Goal: Task Accomplishment & Management: Manage account settings

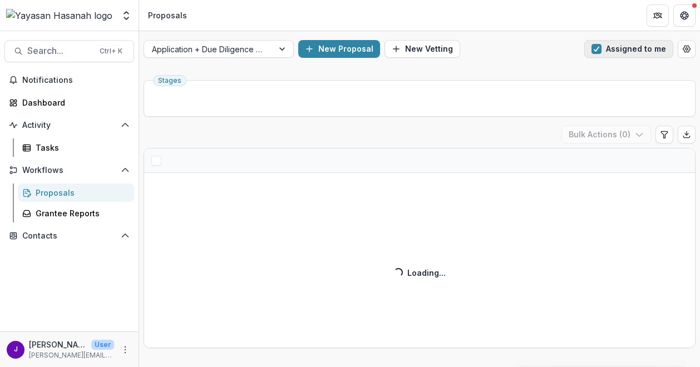
click at [620, 45] on button "Assigned to me" at bounding box center [628, 49] width 89 height 18
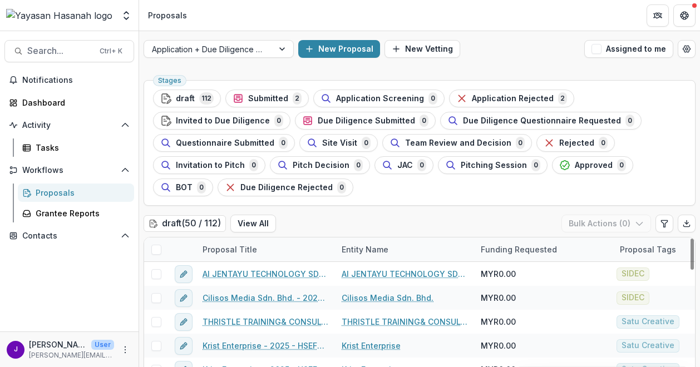
scroll to position [21, 0]
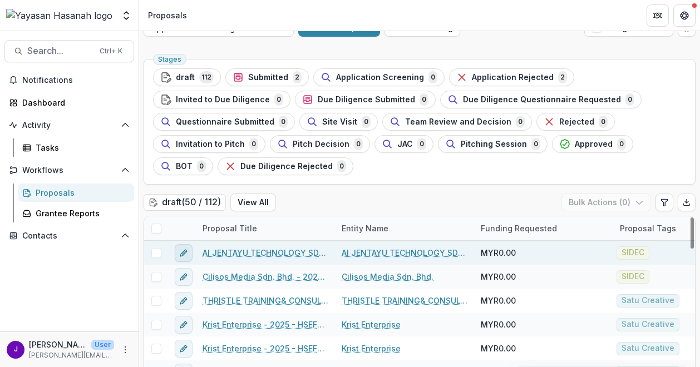
click at [182, 249] on icon "edit" at bounding box center [183, 253] width 9 height 9
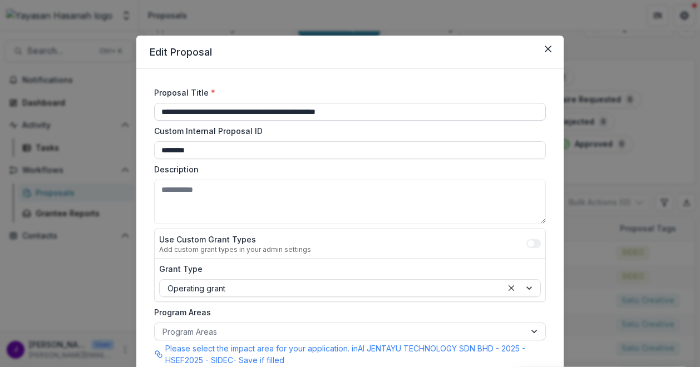
click at [234, 115] on input "**********" at bounding box center [350, 112] width 392 height 18
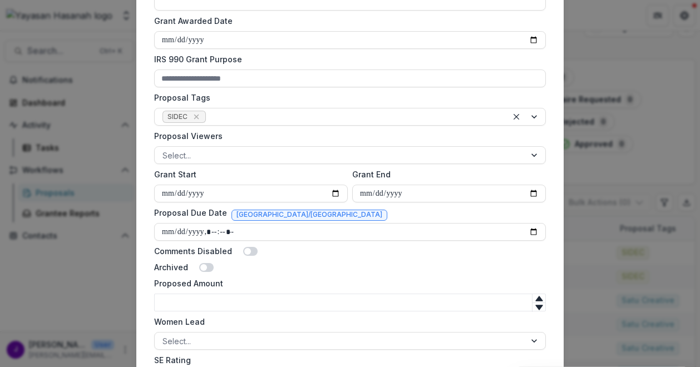
scroll to position [0, 0]
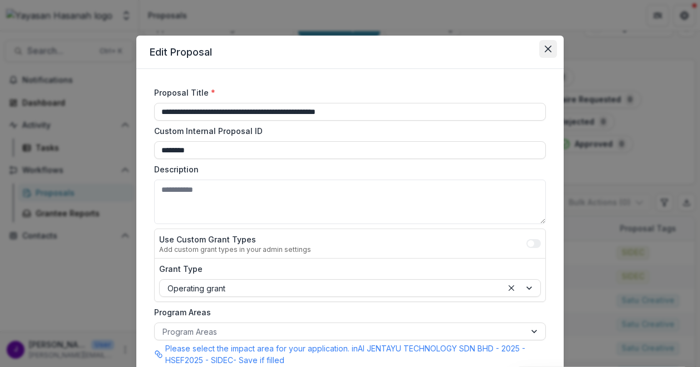
click at [544, 46] on icon "Close" at bounding box center [547, 49] width 7 height 7
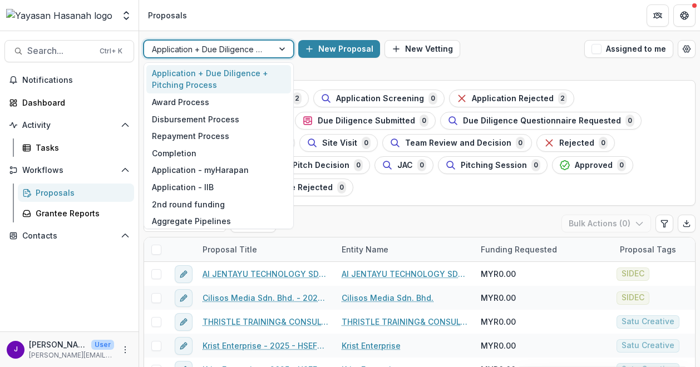
click at [252, 44] on div at bounding box center [208, 49] width 113 height 14
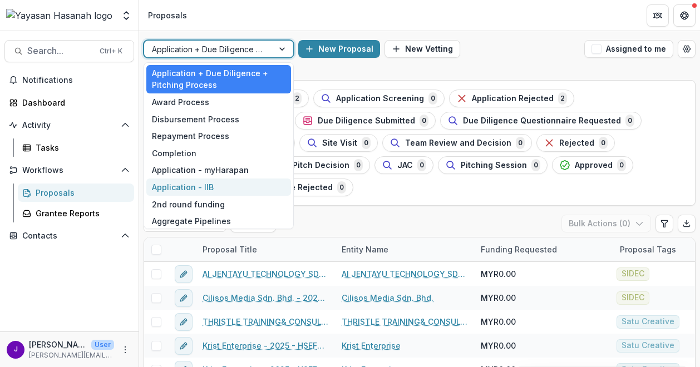
click at [222, 192] on div "Application - IIB" at bounding box center [218, 187] width 145 height 17
